Goal: Transaction & Acquisition: Subscribe to service/newsletter

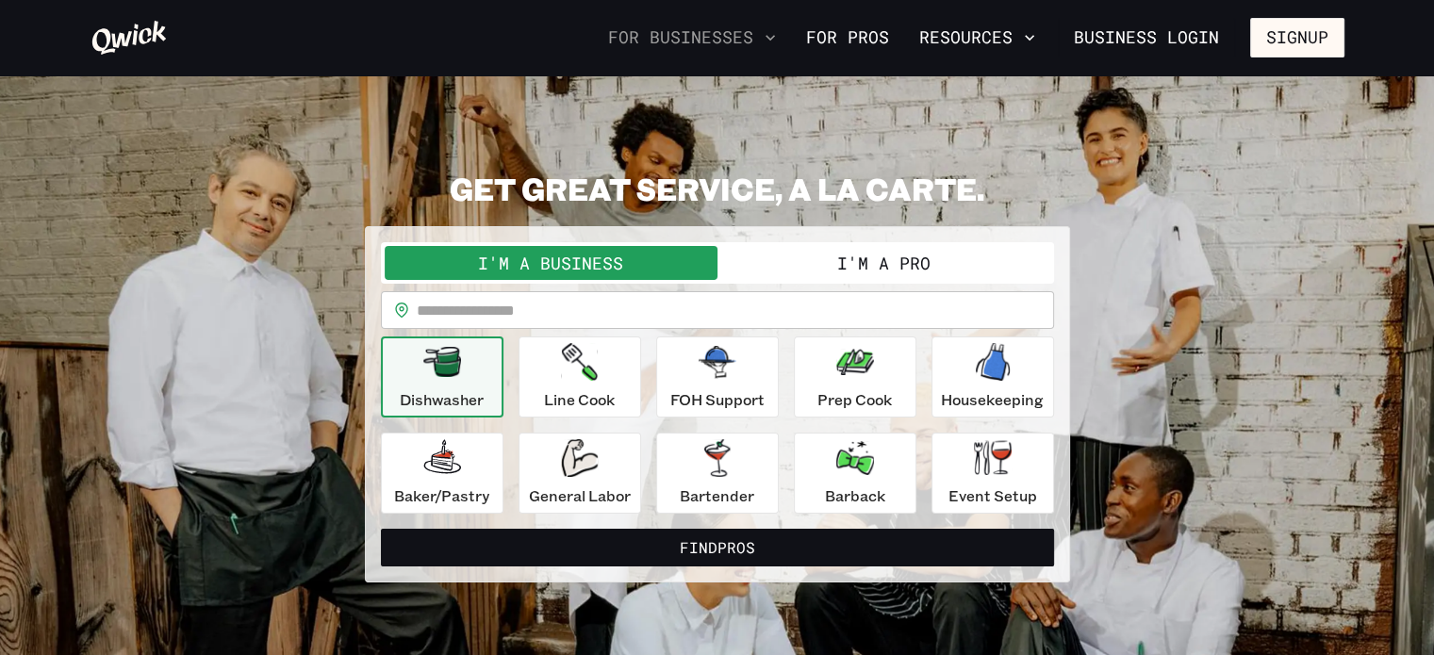
click at [743, 41] on button "For Businesses" at bounding box center [692, 38] width 183 height 32
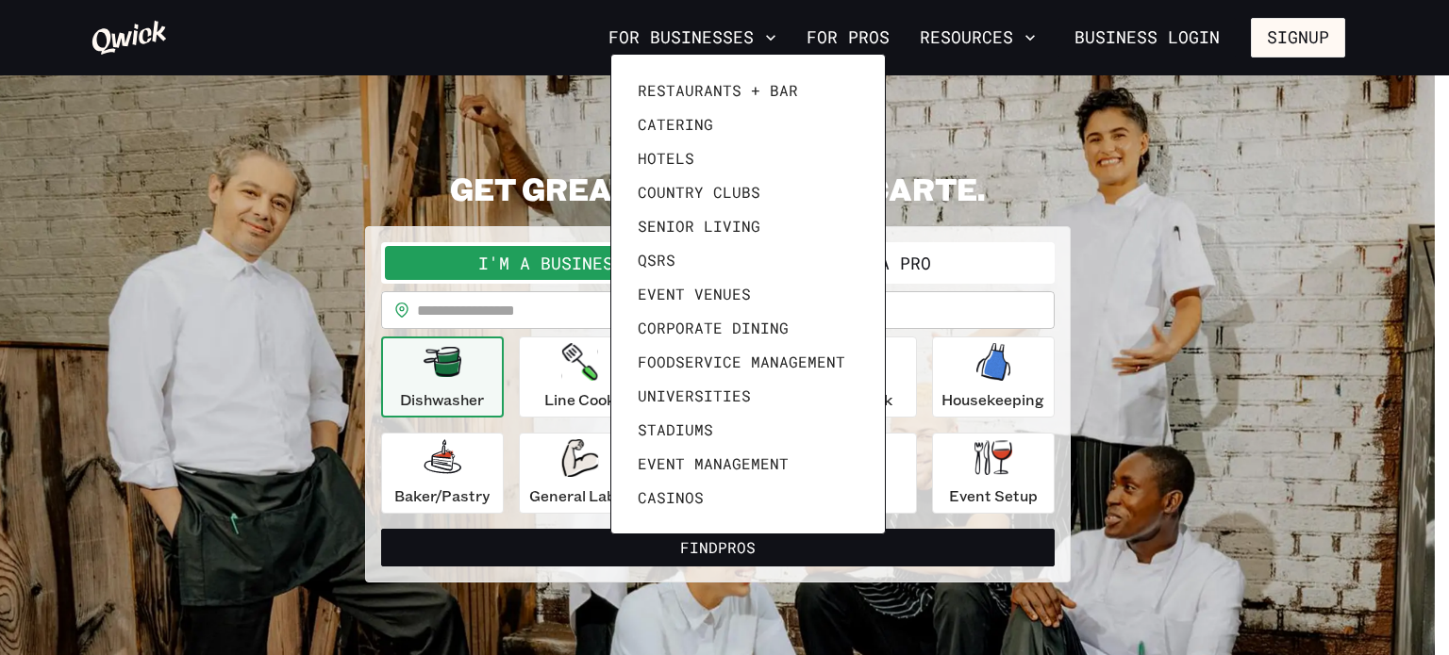
click at [844, 39] on div at bounding box center [724, 327] width 1449 height 655
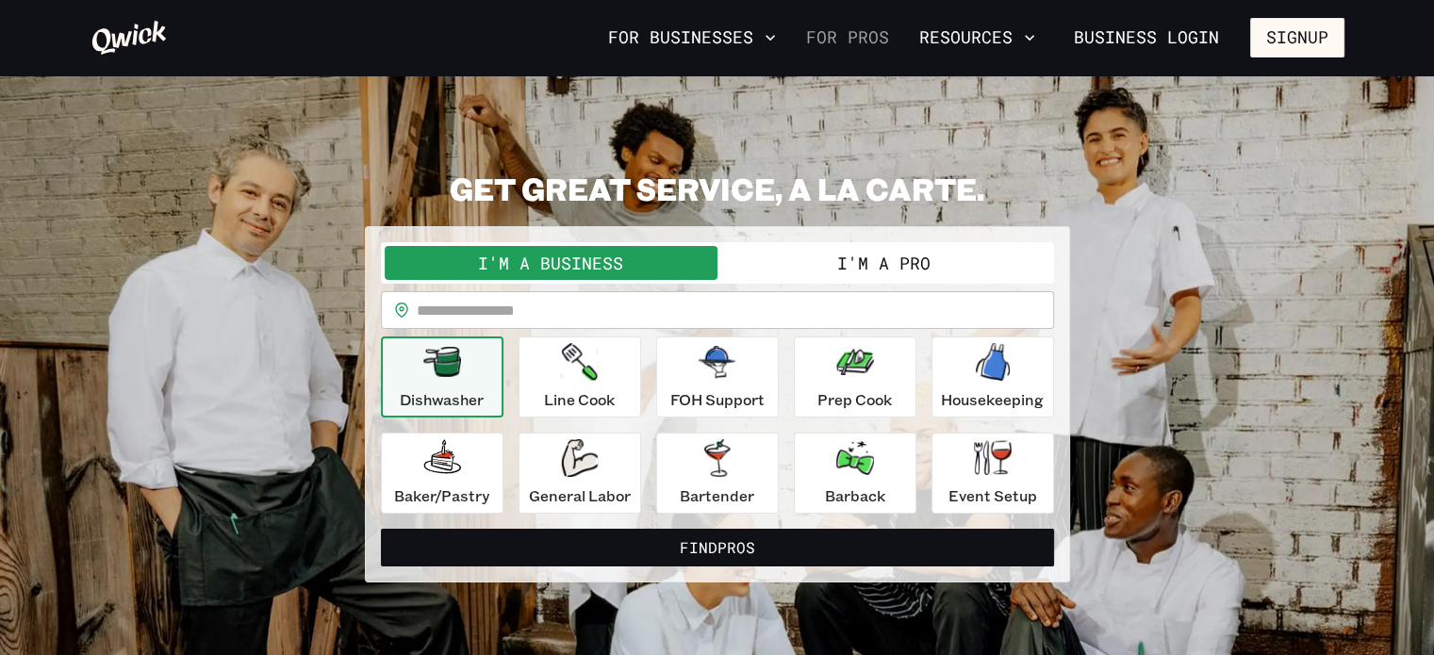
click at [863, 26] on link "For Pros" at bounding box center [848, 38] width 98 height 32
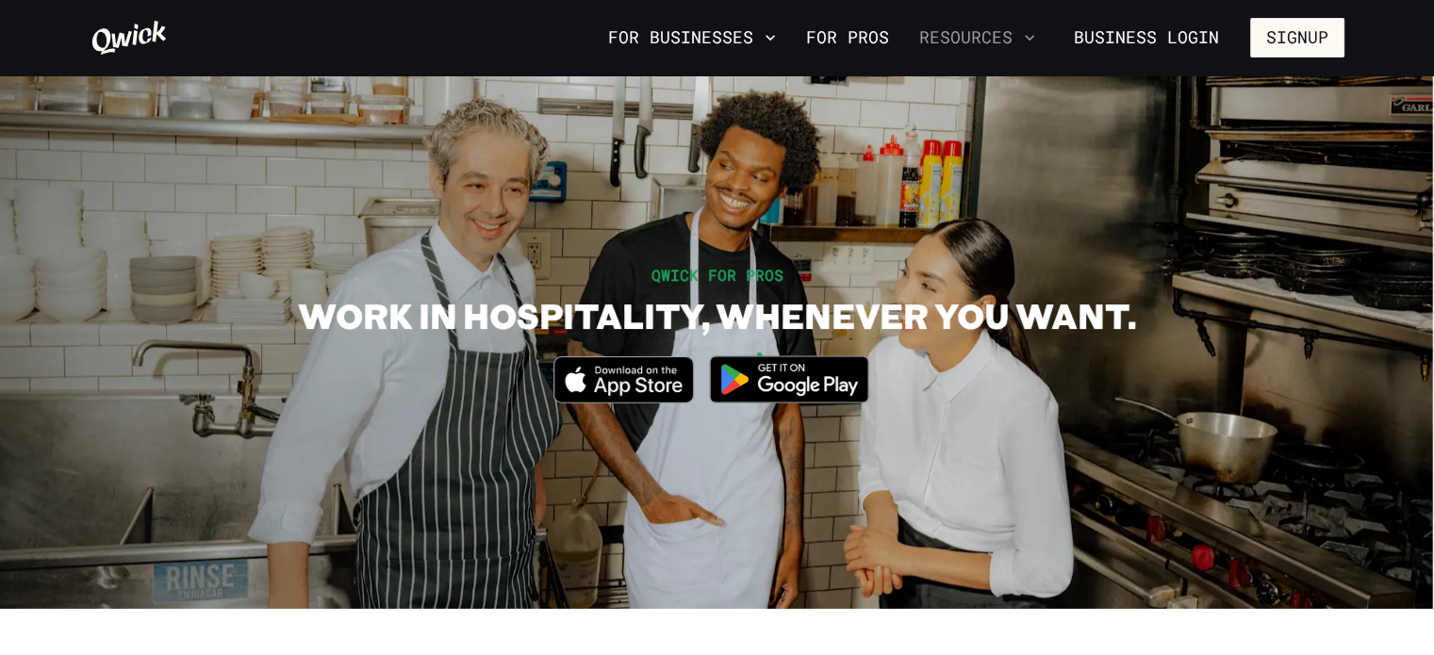
click at [947, 32] on button "Resources" at bounding box center [977, 38] width 131 height 32
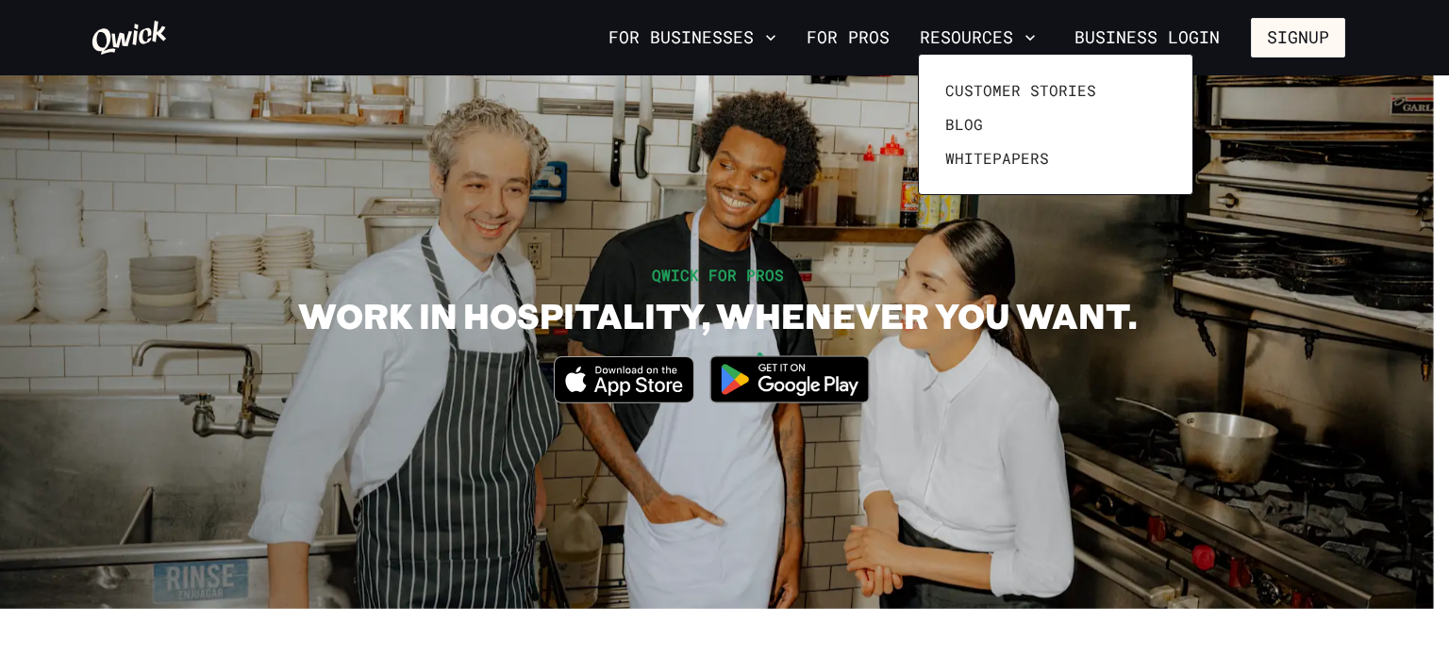
click at [748, 37] on div at bounding box center [724, 327] width 1449 height 655
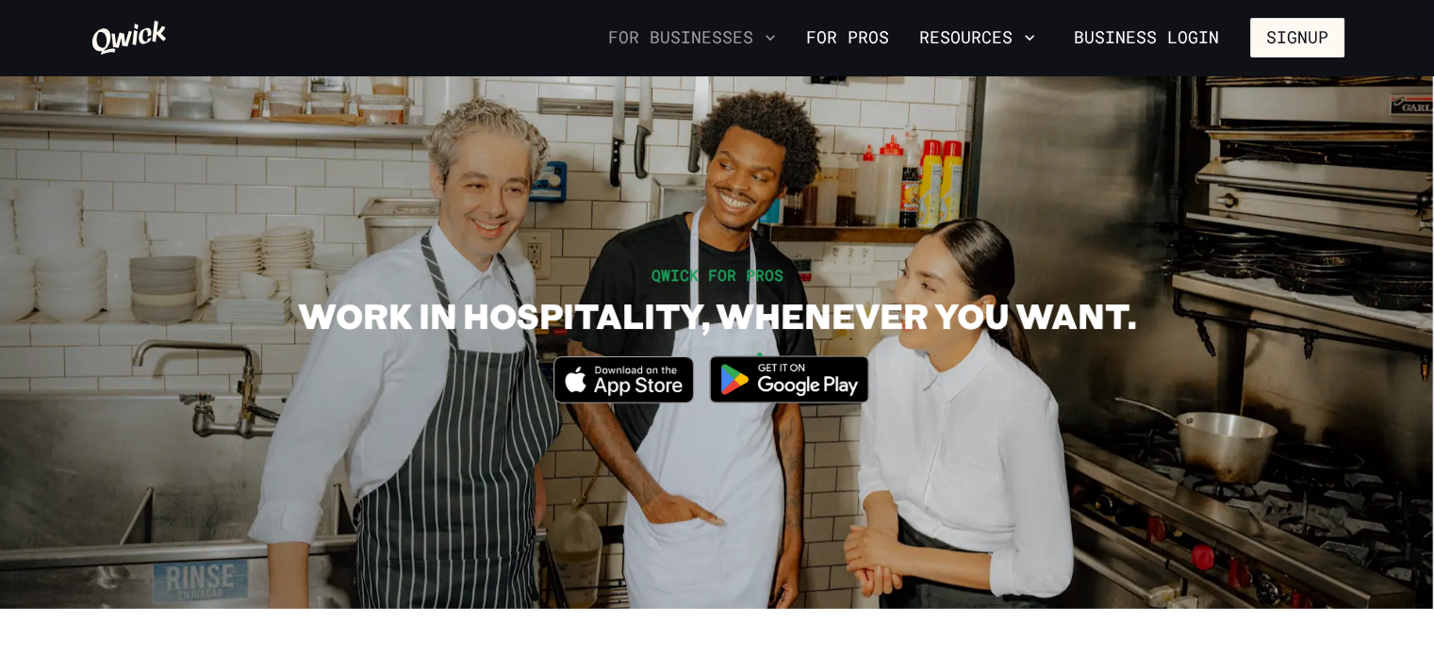
click at [748, 37] on button "For Businesses" at bounding box center [692, 38] width 183 height 32
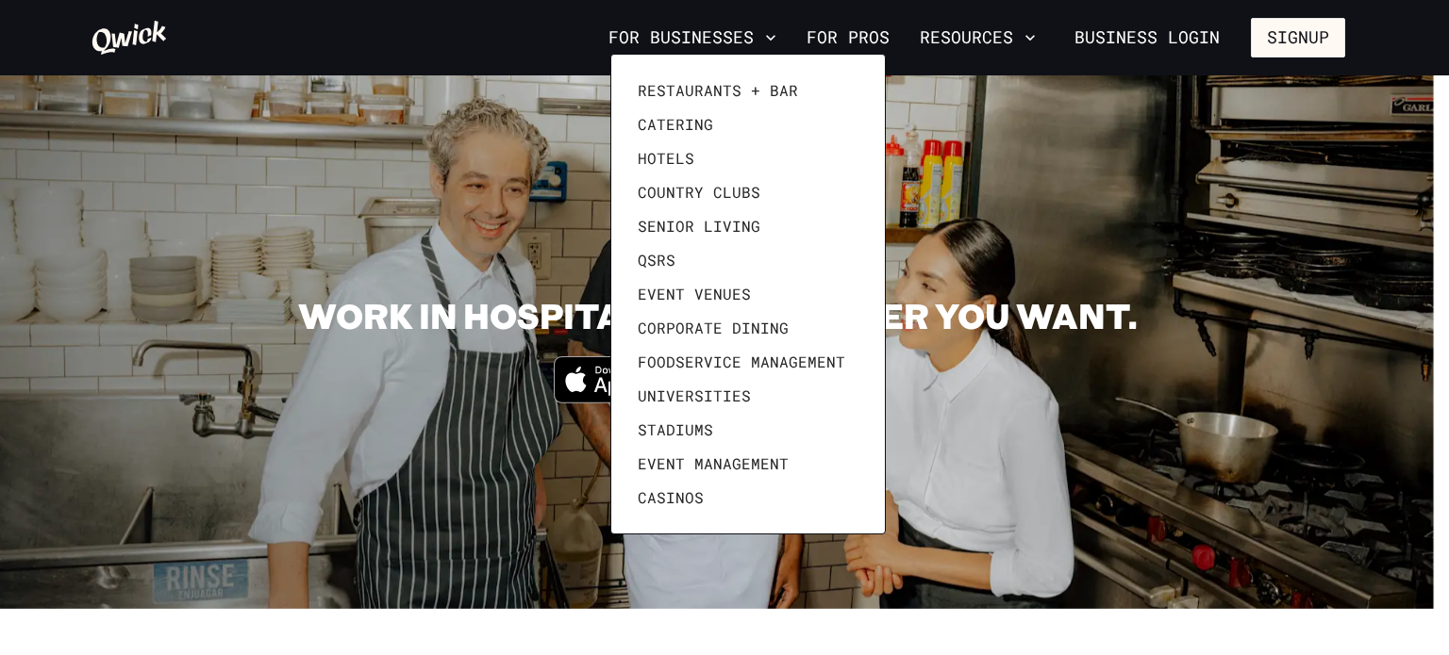
click at [122, 37] on div at bounding box center [724, 327] width 1449 height 655
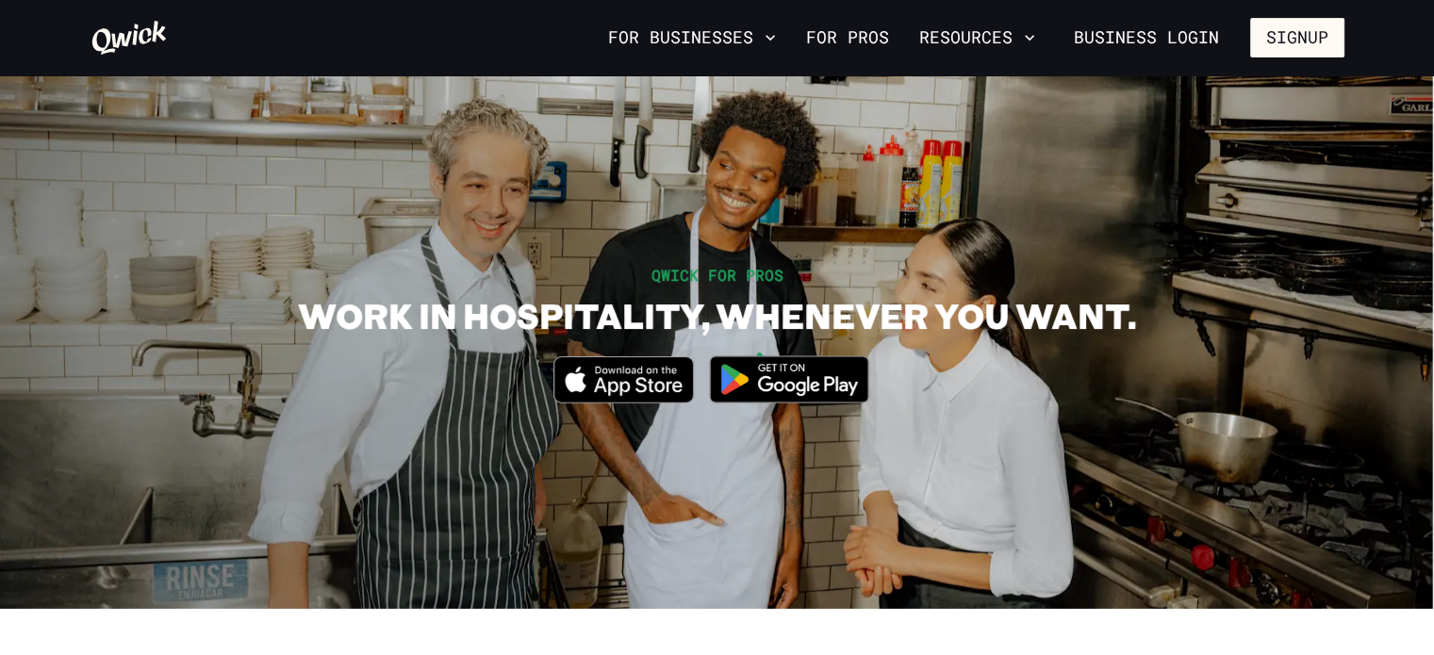
drag, startPoint x: 122, startPoint y: 37, endPoint x: 76, endPoint y: 135, distance: 108.0
click at [76, 135] on section "QWICK FOR PROS WORK IN HOSPITALITY, WHENEVER YOU WANT. Download_on_the_App_Stor…" at bounding box center [717, 342] width 1434 height 534
click at [122, 39] on icon at bounding box center [128, 38] width 75 height 34
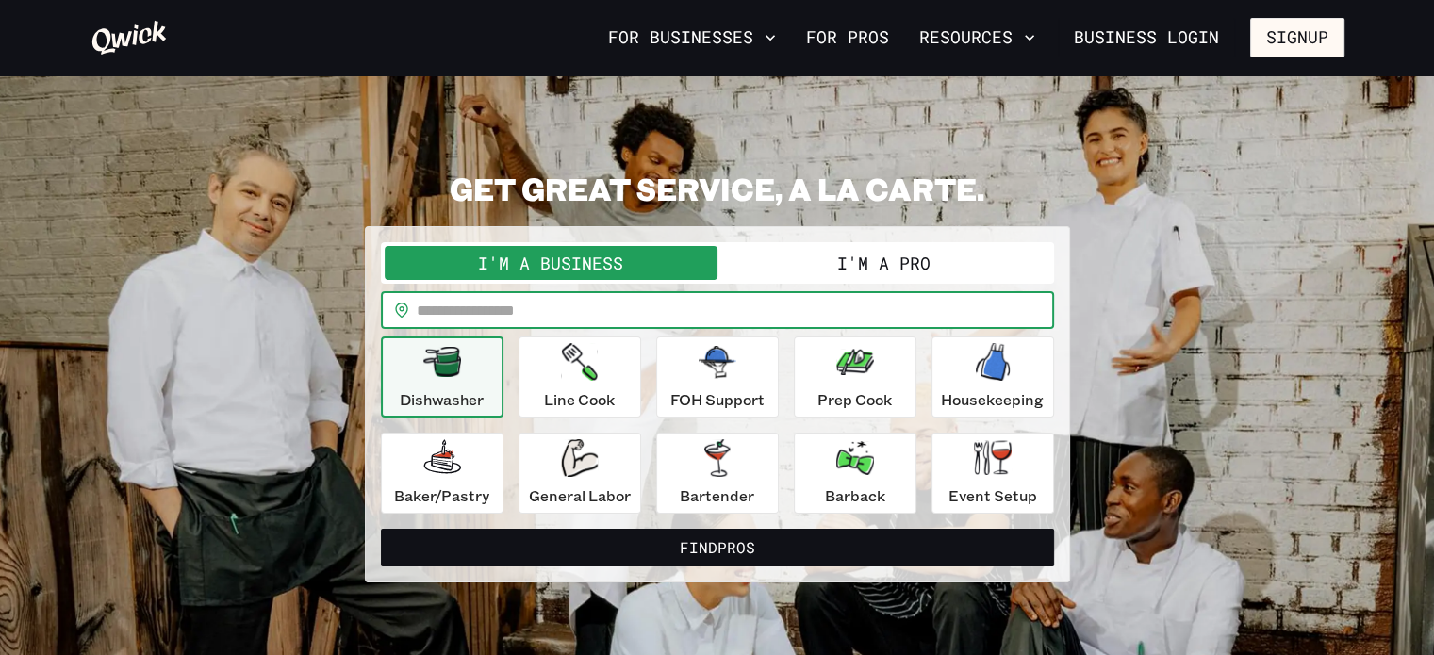
click at [493, 300] on input "text" at bounding box center [736, 310] width 638 height 38
type input "*****"
click at [381, 529] on button "Find Pros" at bounding box center [717, 548] width 673 height 38
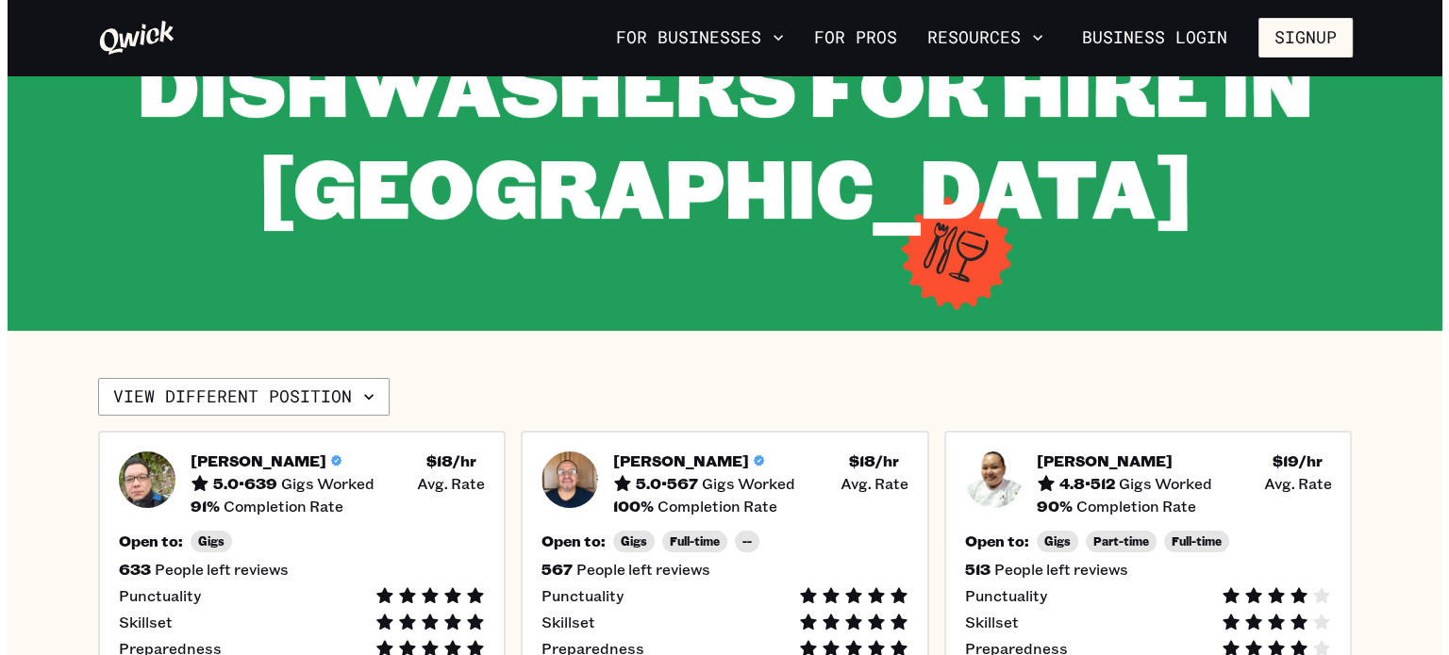
scroll to position [166, 0]
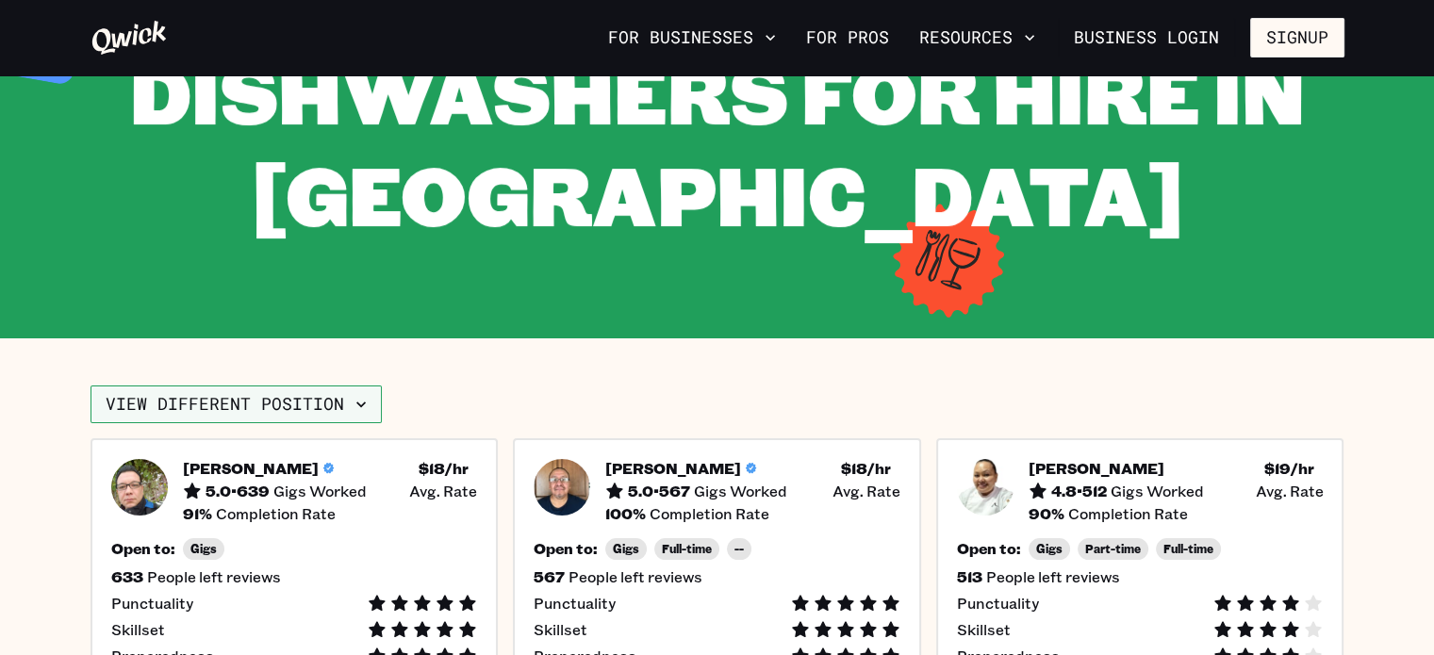
click at [356, 403] on icon "button" at bounding box center [360, 405] width 9 height 6
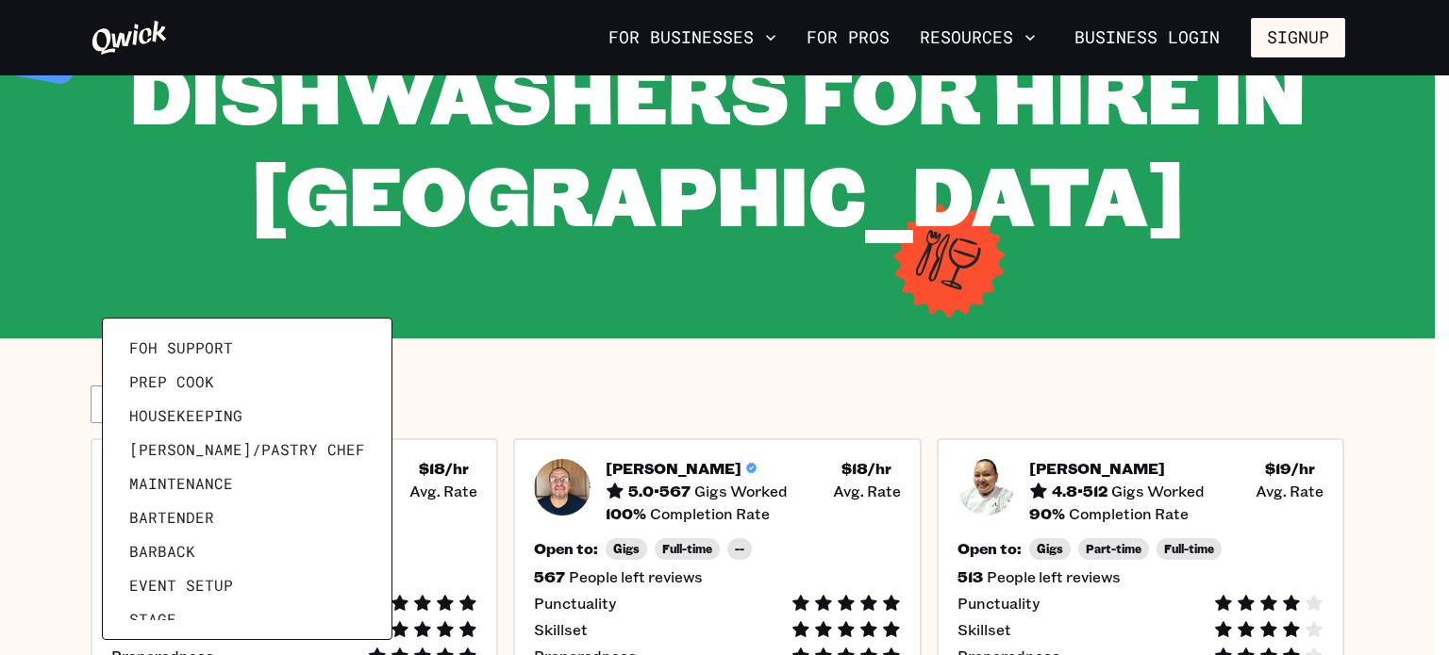
scroll to position [91, 0]
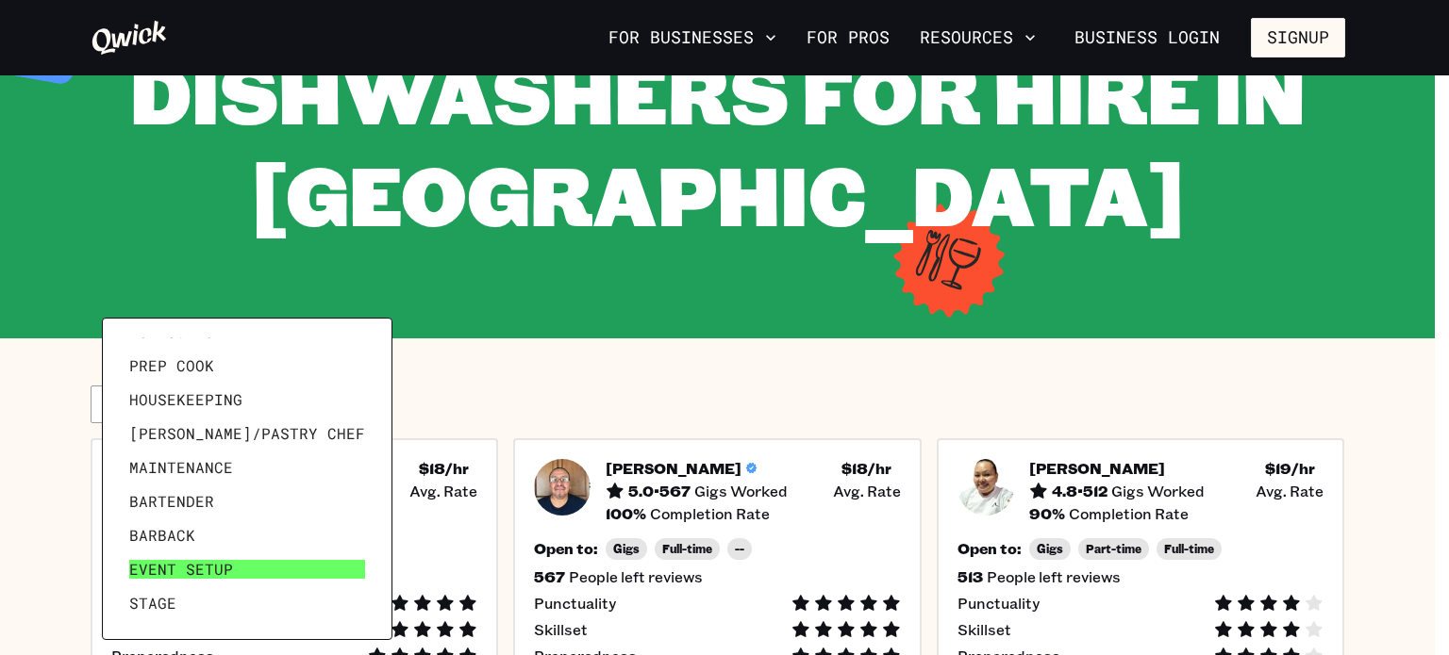
click at [224, 572] on span "Event Setup" at bounding box center [181, 569] width 104 height 19
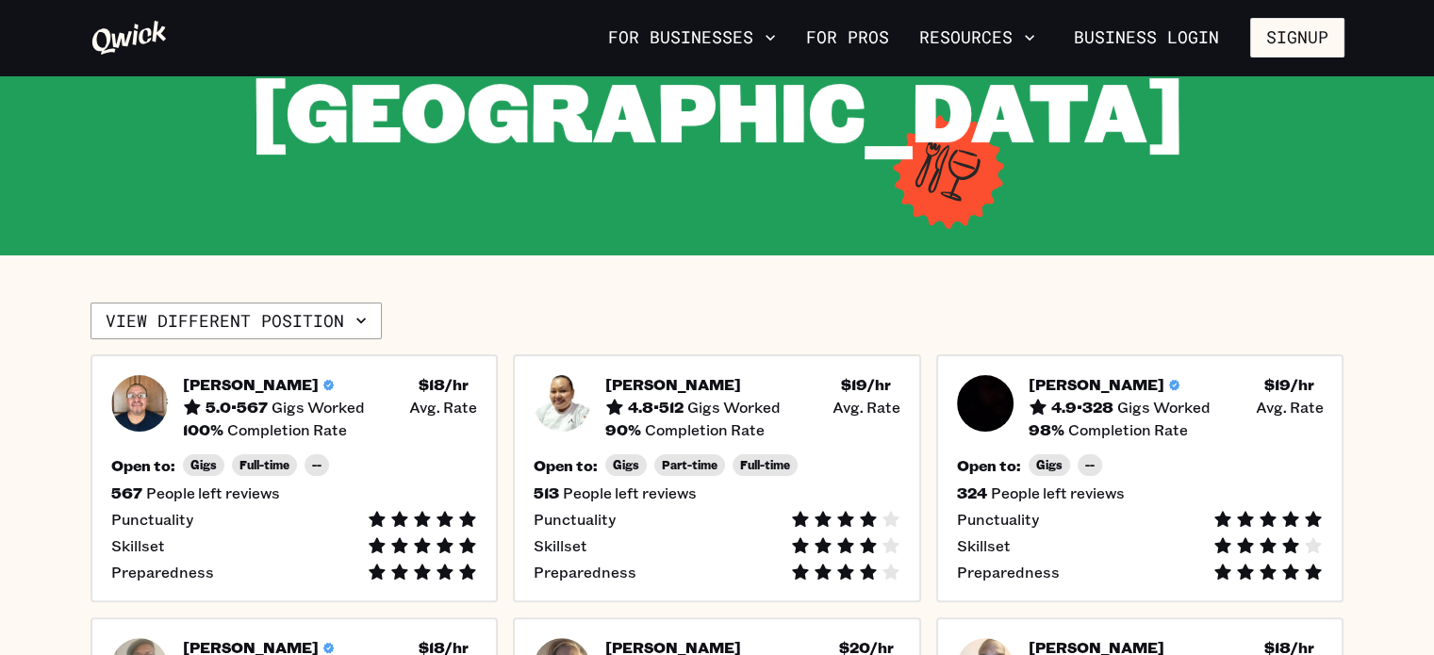
scroll to position [359, 0]
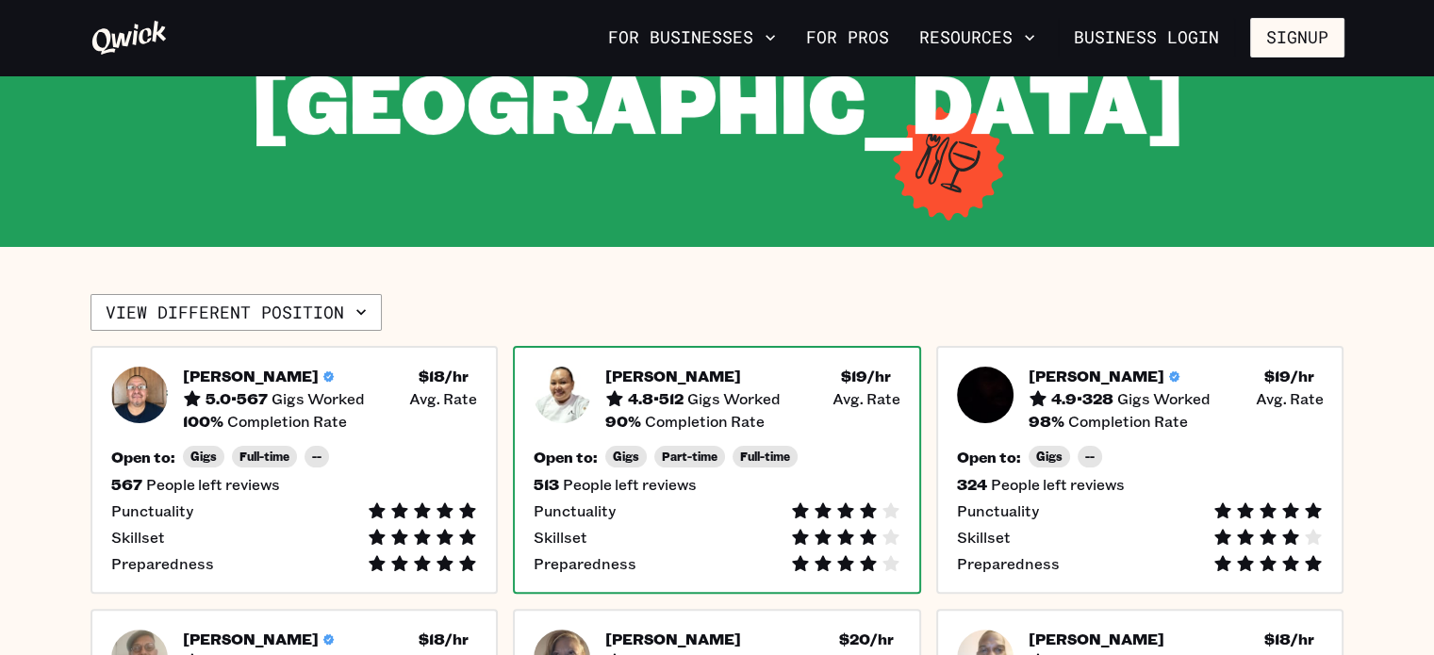
click at [677, 389] on h5 "4.8 • 512" at bounding box center [656, 398] width 56 height 19
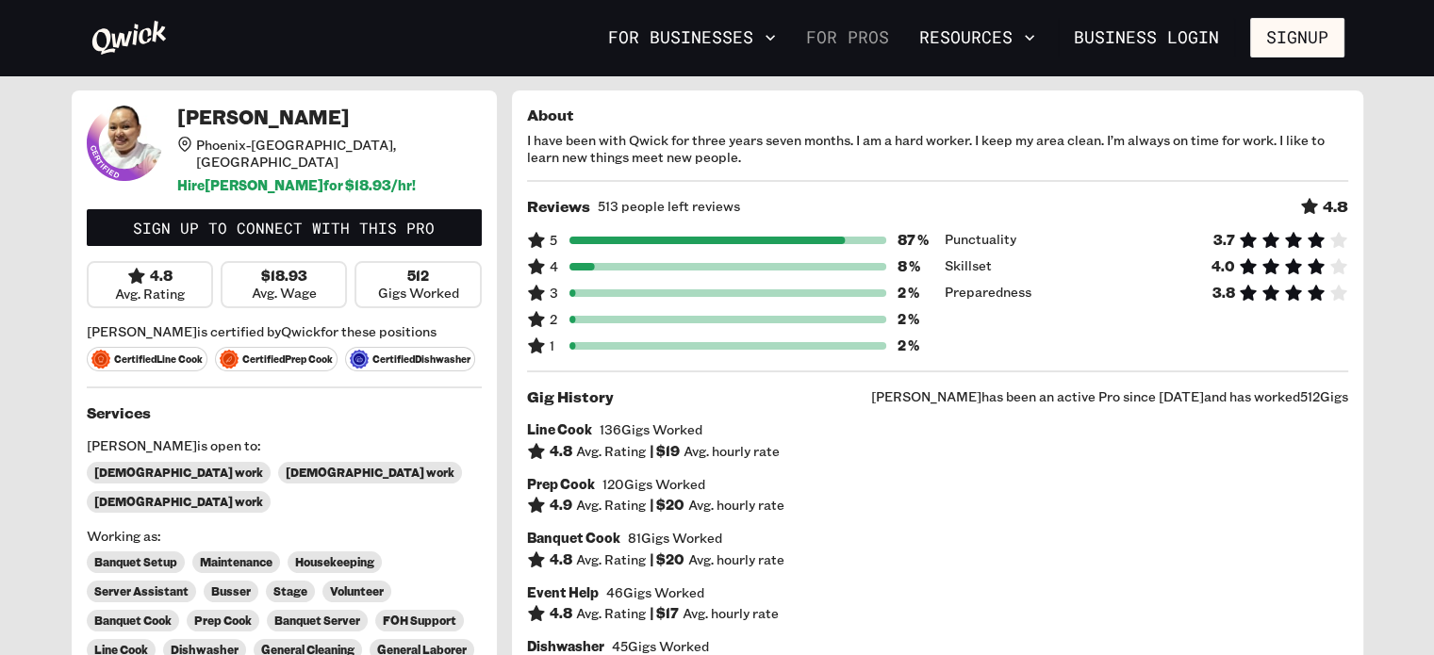
click at [829, 33] on link "For Pros" at bounding box center [848, 38] width 98 height 32
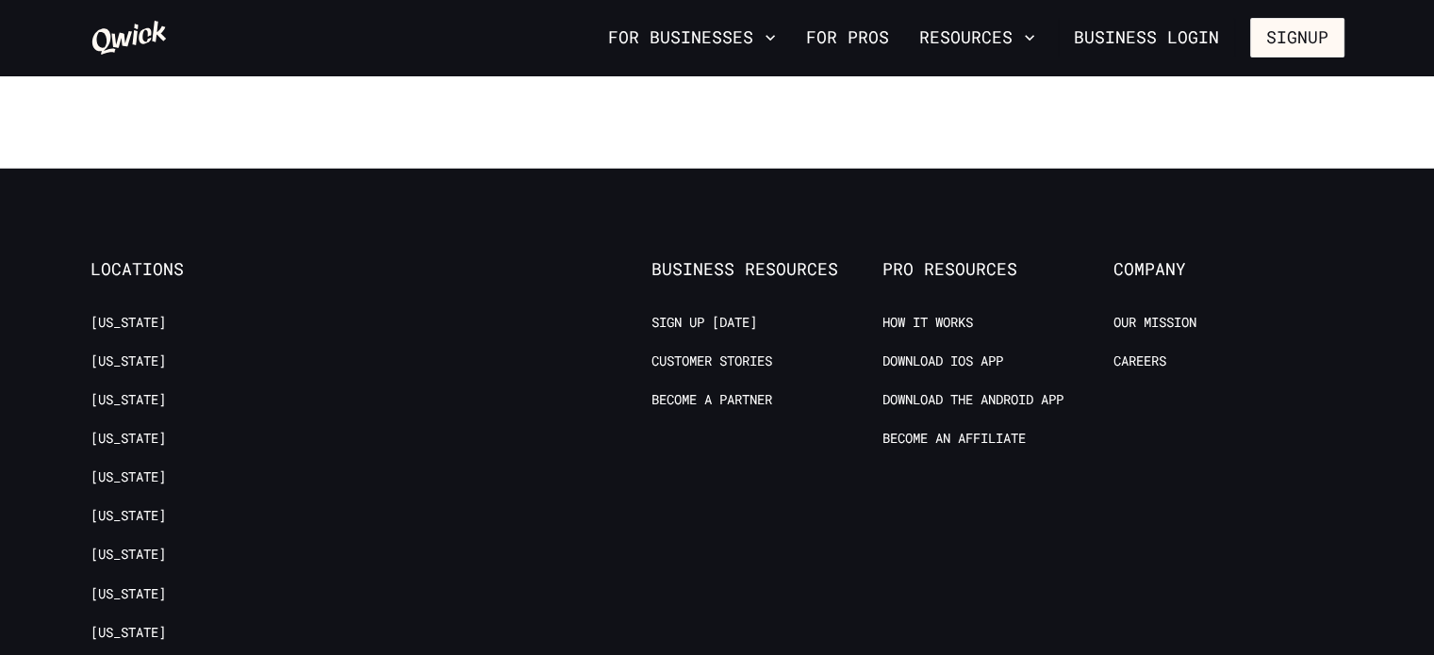
scroll to position [3608, 0]
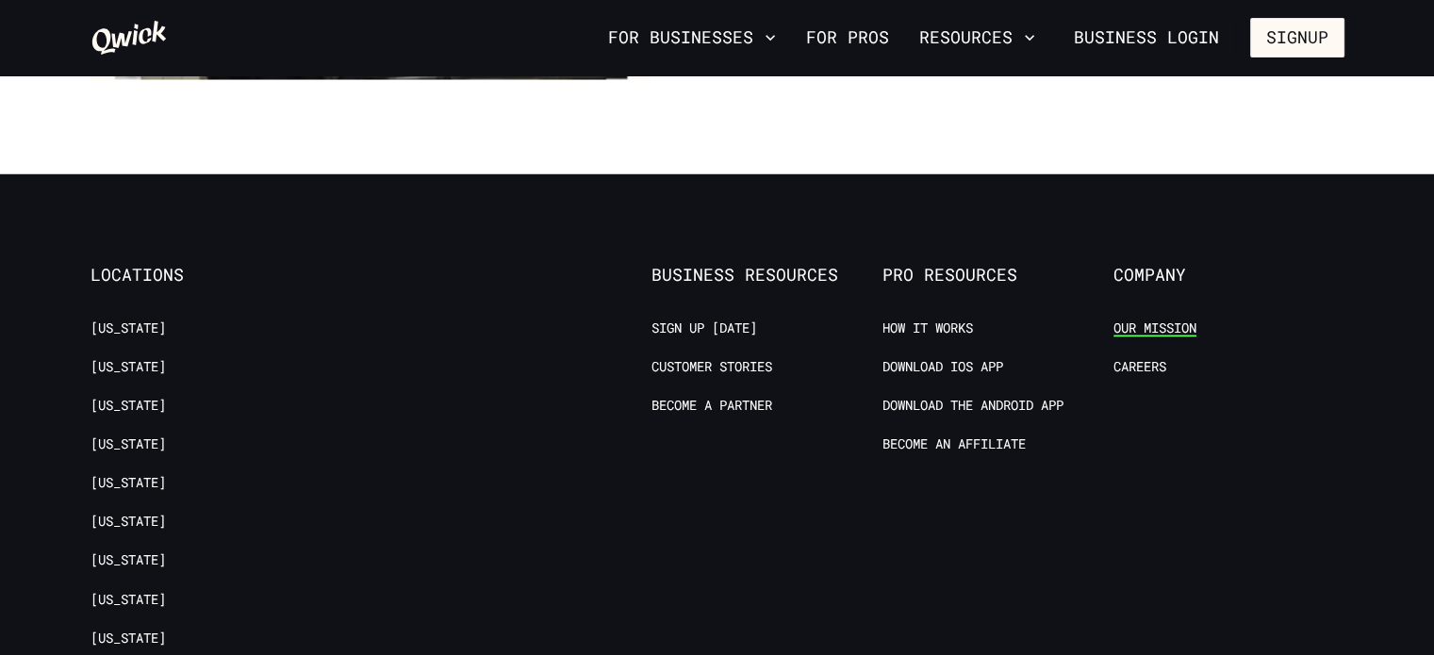
click at [1178, 320] on link "Our Mission" at bounding box center [1155, 329] width 83 height 18
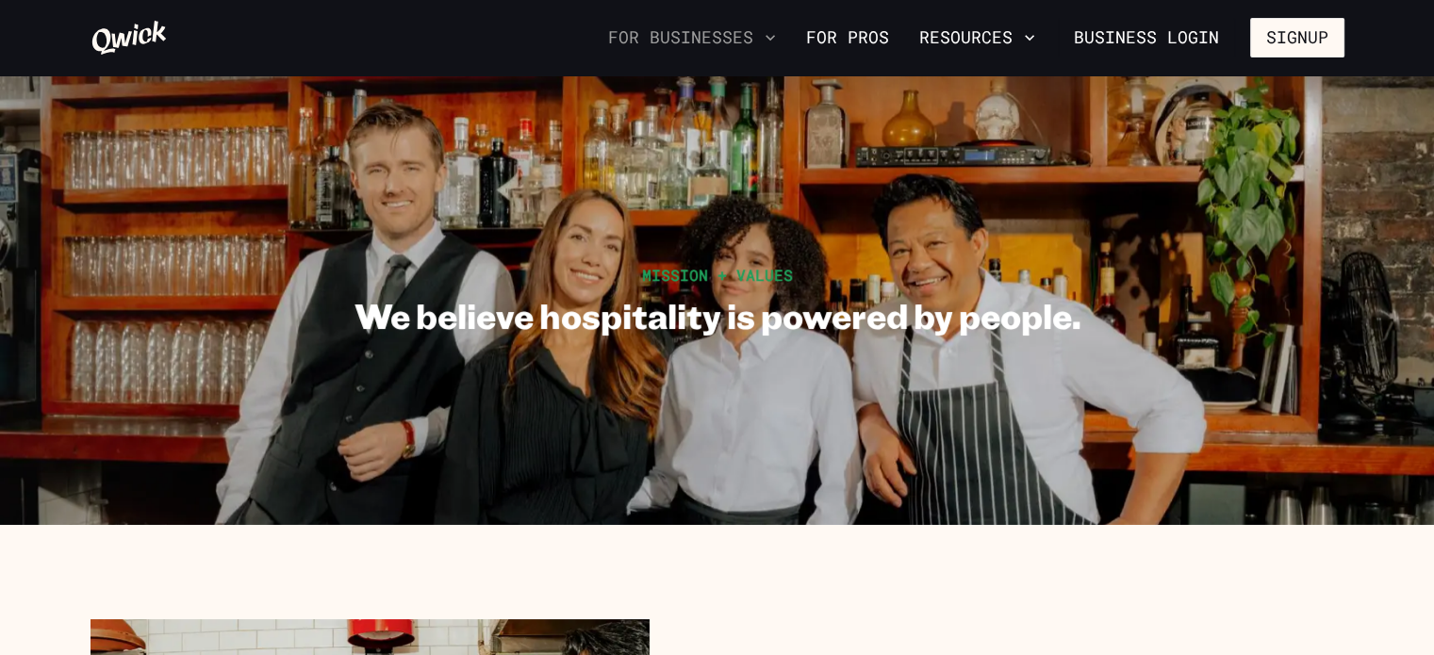
click at [697, 36] on button "For Businesses" at bounding box center [692, 38] width 183 height 32
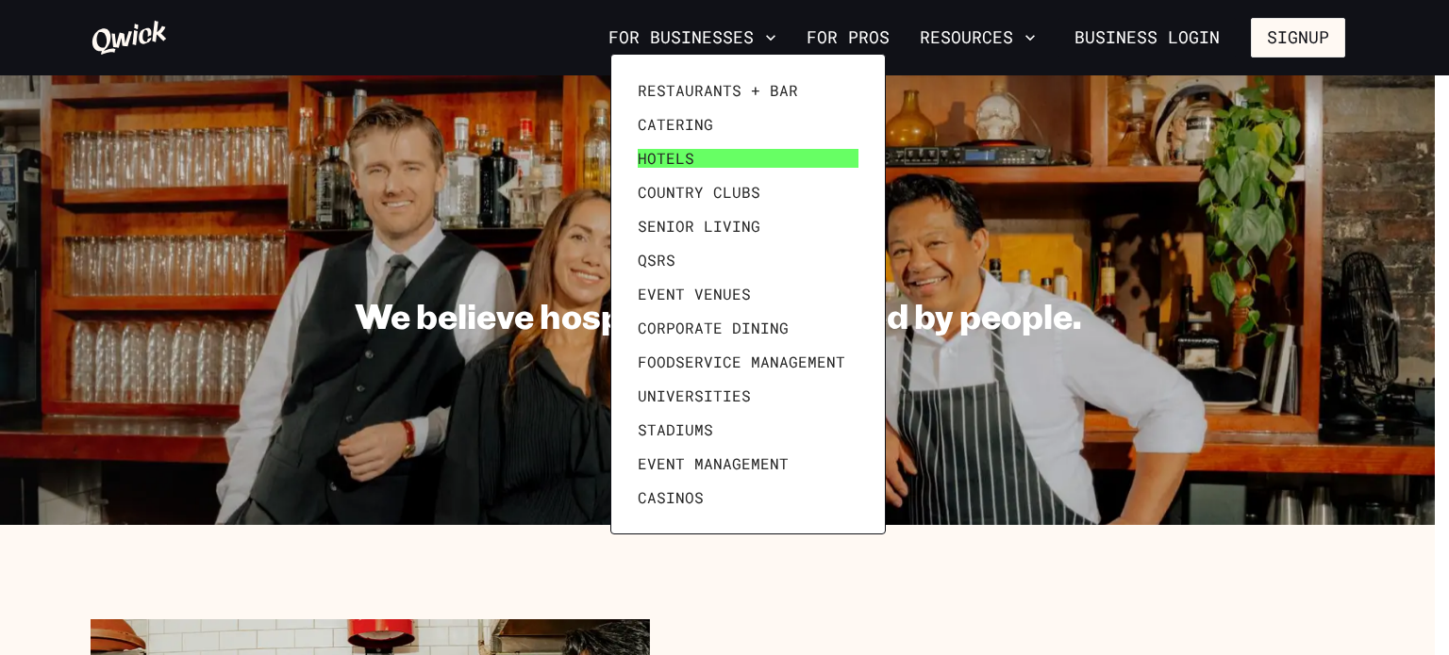
click at [669, 150] on span "Hotels" at bounding box center [666, 158] width 57 height 19
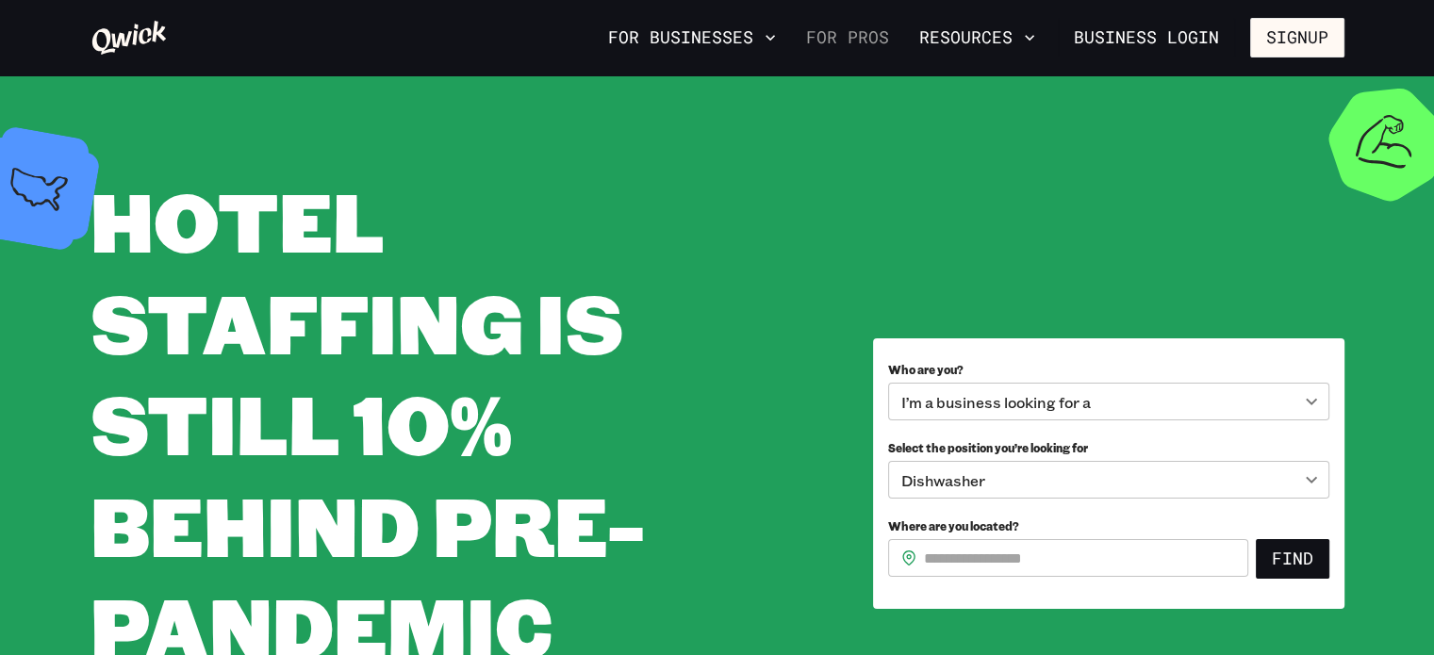
click at [865, 44] on link "For Pros" at bounding box center [848, 38] width 98 height 32
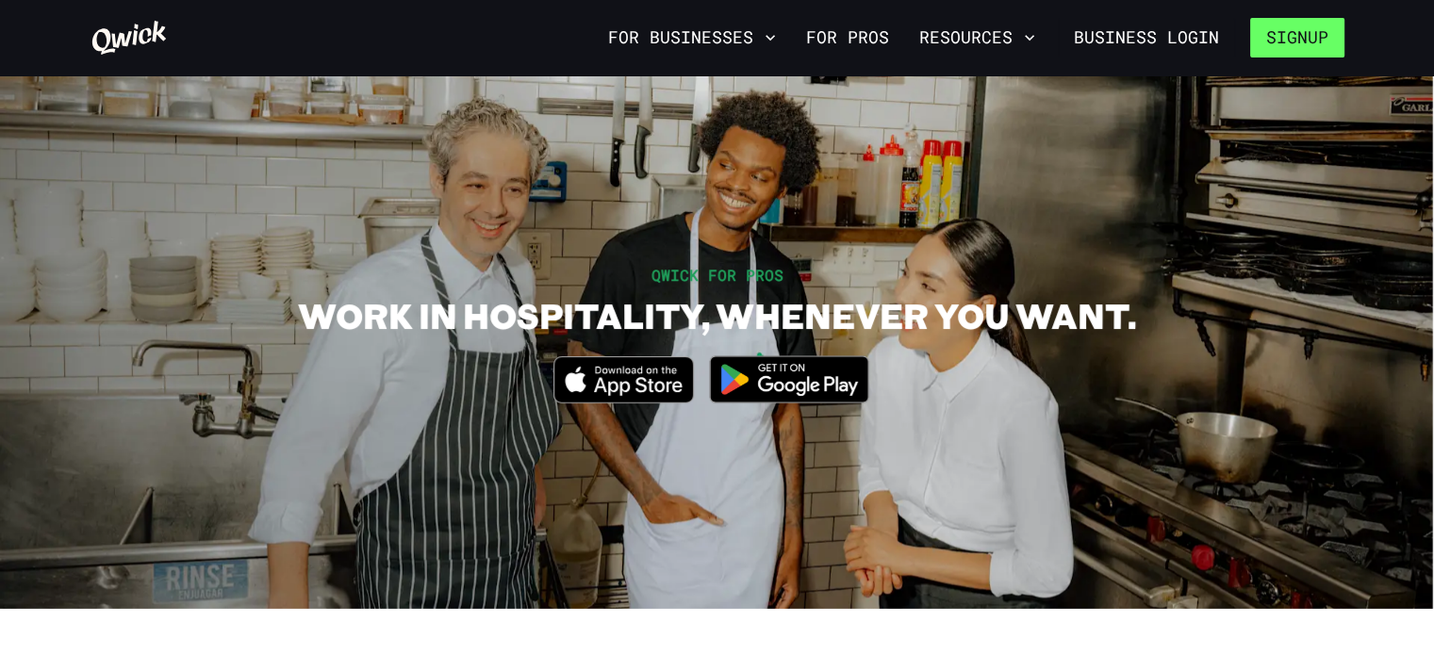
click at [1306, 30] on button "Signup" at bounding box center [1298, 38] width 94 height 40
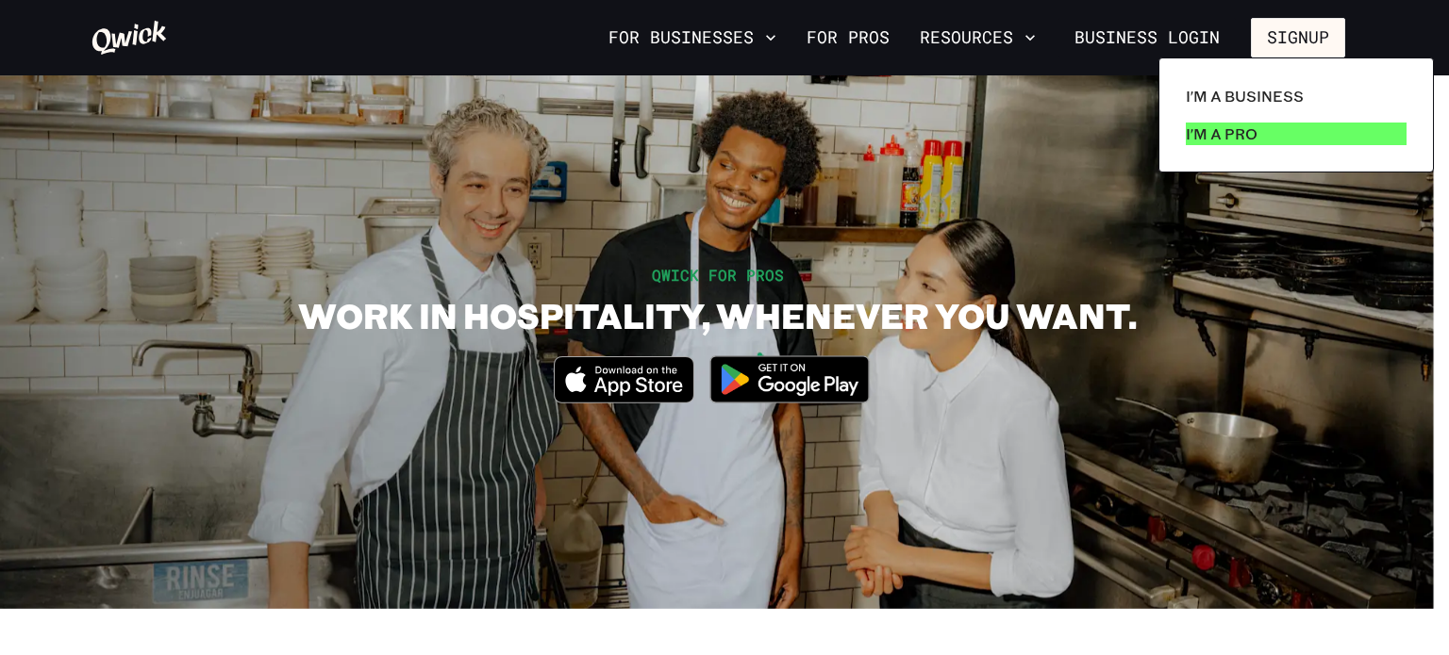
click at [1237, 133] on p "I'm a Pro" at bounding box center [1221, 134] width 72 height 23
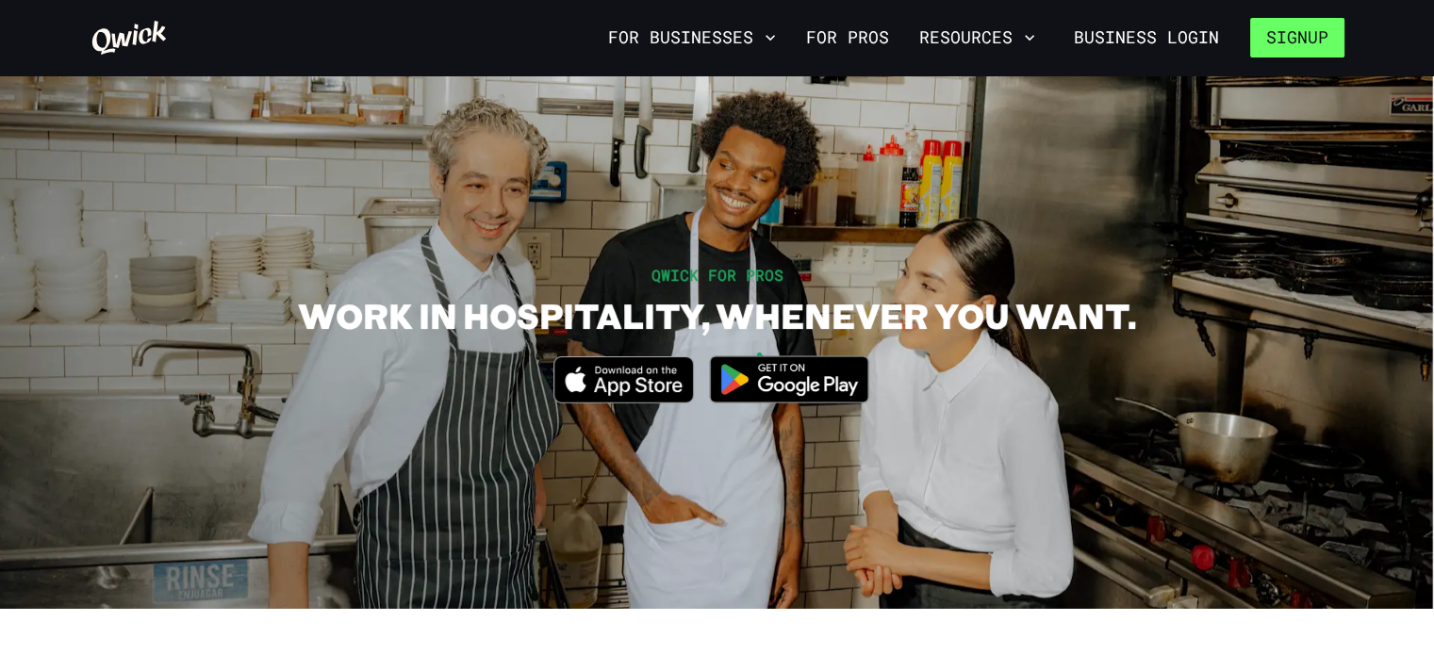
click at [1297, 38] on button "Signup" at bounding box center [1298, 38] width 94 height 40
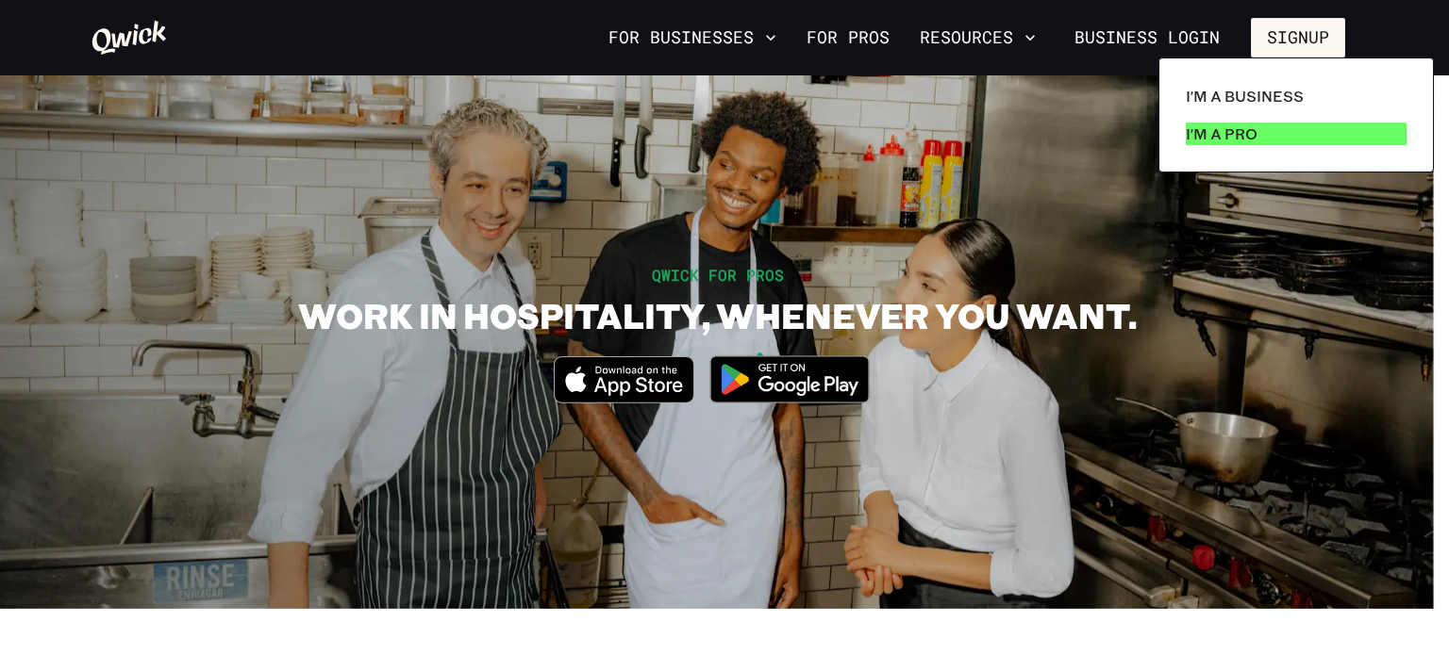
click at [1228, 127] on p "I'm a Pro" at bounding box center [1221, 134] width 72 height 23
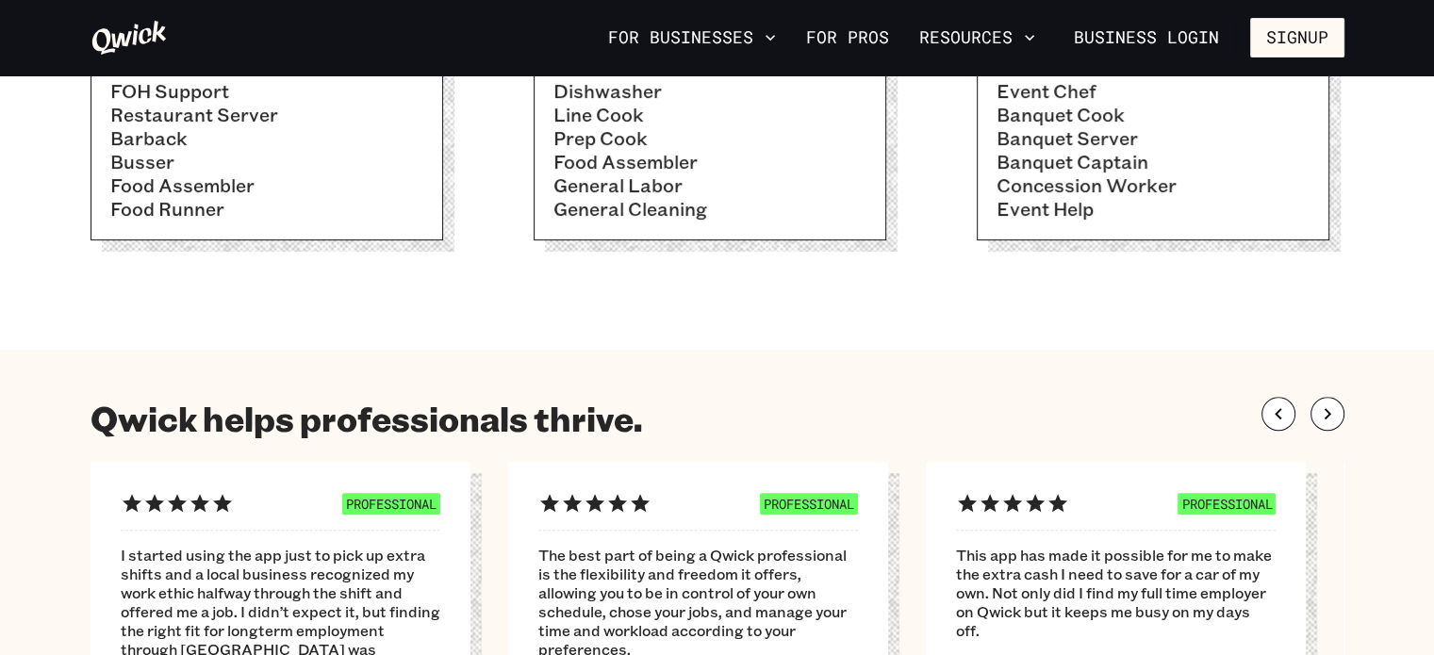
scroll to position [415, 0]
